Goal: Navigation & Orientation: Find specific page/section

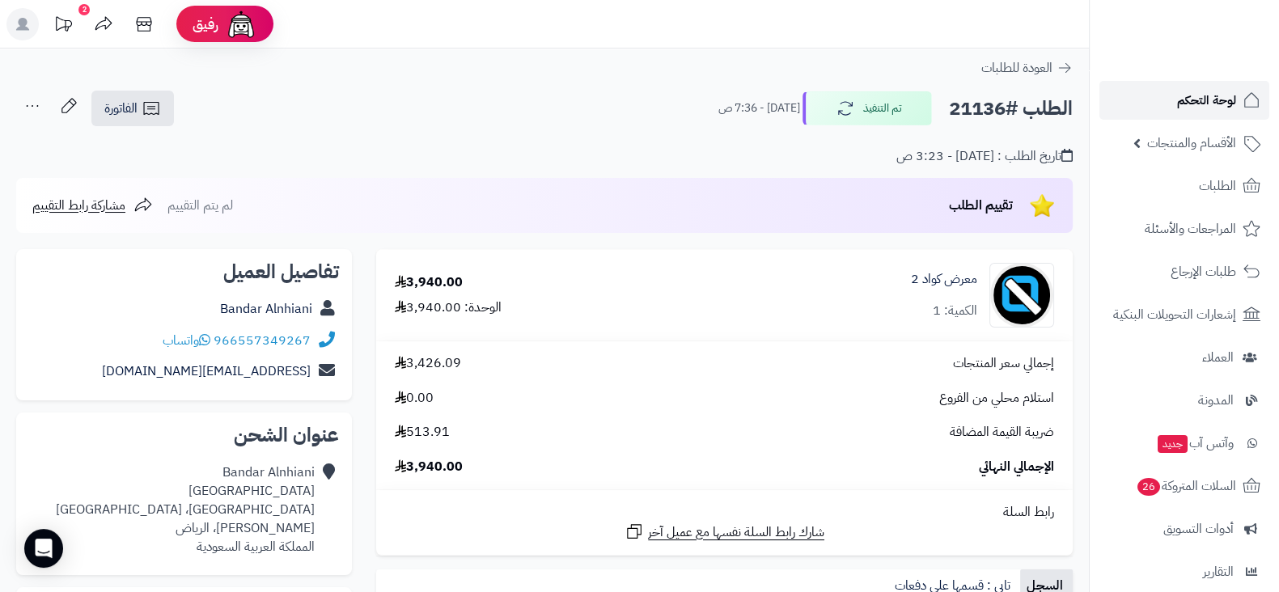
click at [1137, 95] on link "لوحة التحكم" at bounding box center [1185, 100] width 170 height 39
